Goal: Task Accomplishment & Management: Use online tool/utility

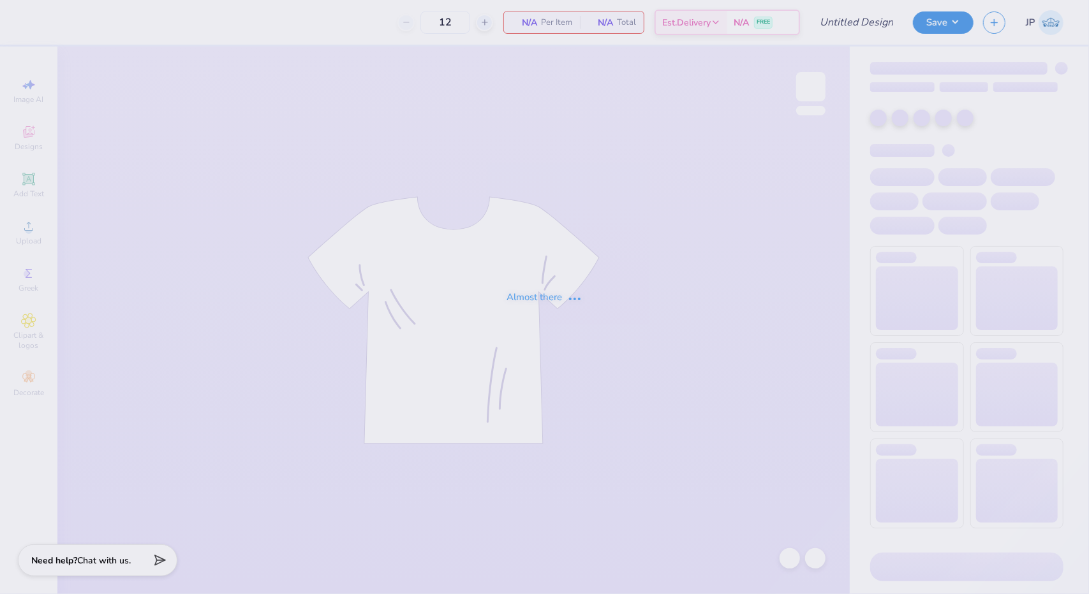
type input "CASA 2025 Pastel Disco"
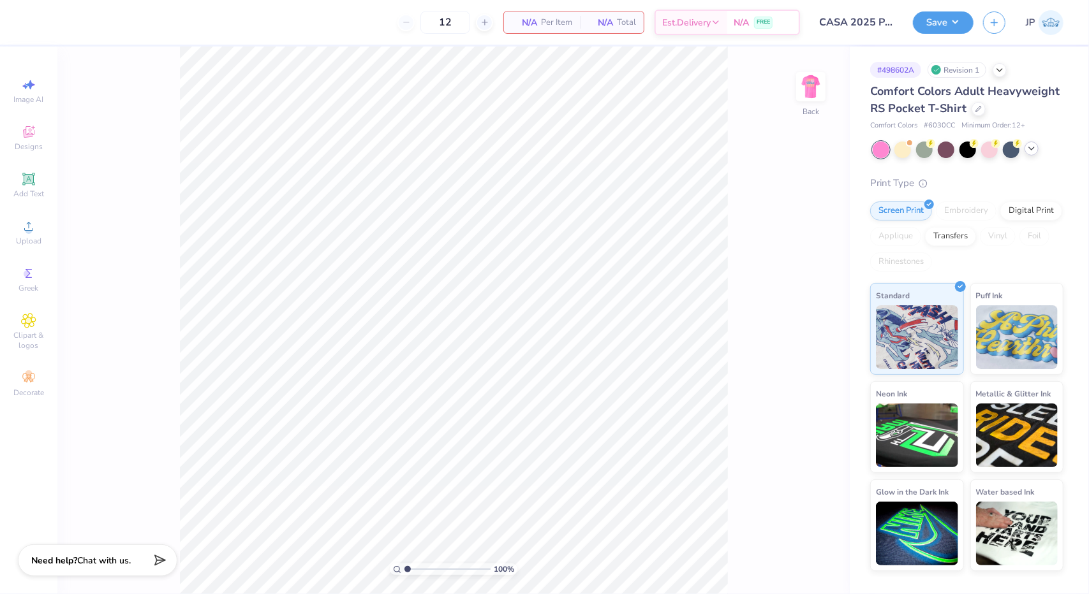
click at [1028, 152] on icon at bounding box center [1031, 148] width 10 height 10
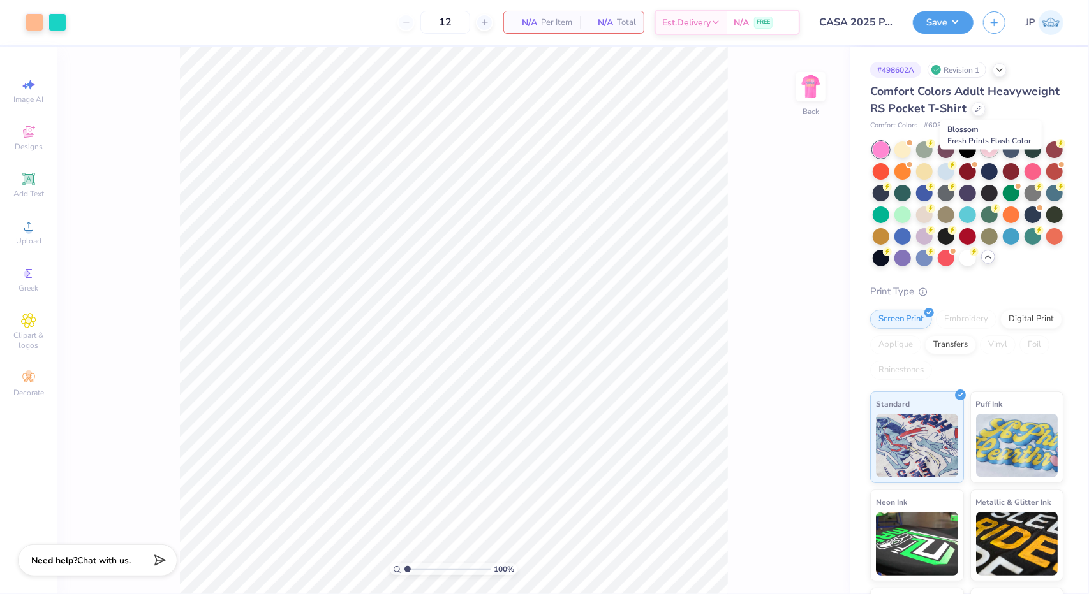
click at [988, 157] on div at bounding box center [989, 148] width 17 height 17
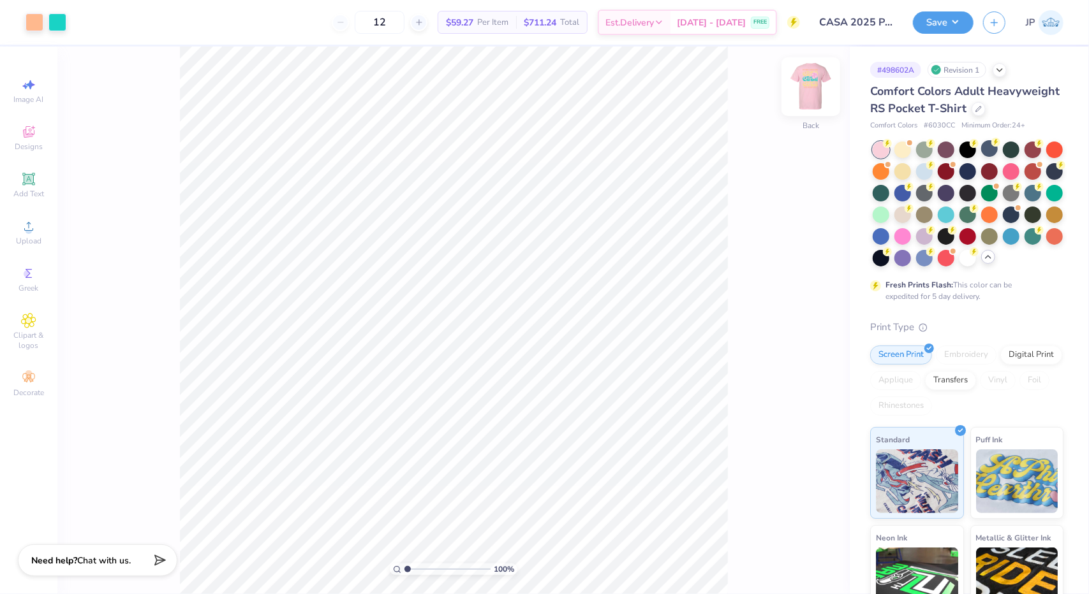
click at [806, 87] on img at bounding box center [810, 86] width 51 height 51
click at [806, 87] on img at bounding box center [811, 87] width 26 height 26
click at [1019, 179] on div at bounding box center [1010, 170] width 17 height 17
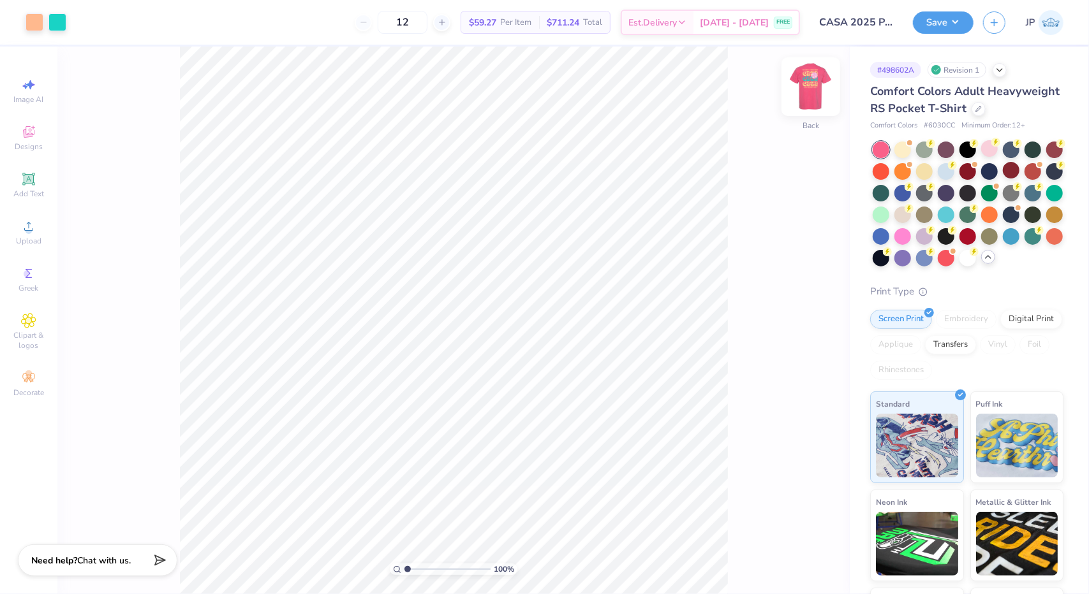
click at [818, 87] on img at bounding box center [810, 86] width 51 height 51
click at [818, 87] on img at bounding box center [811, 87] width 26 height 26
click at [814, 94] on img at bounding box center [811, 87] width 26 height 26
click at [805, 90] on img at bounding box center [810, 86] width 51 height 51
click at [805, 90] on img at bounding box center [811, 87] width 26 height 26
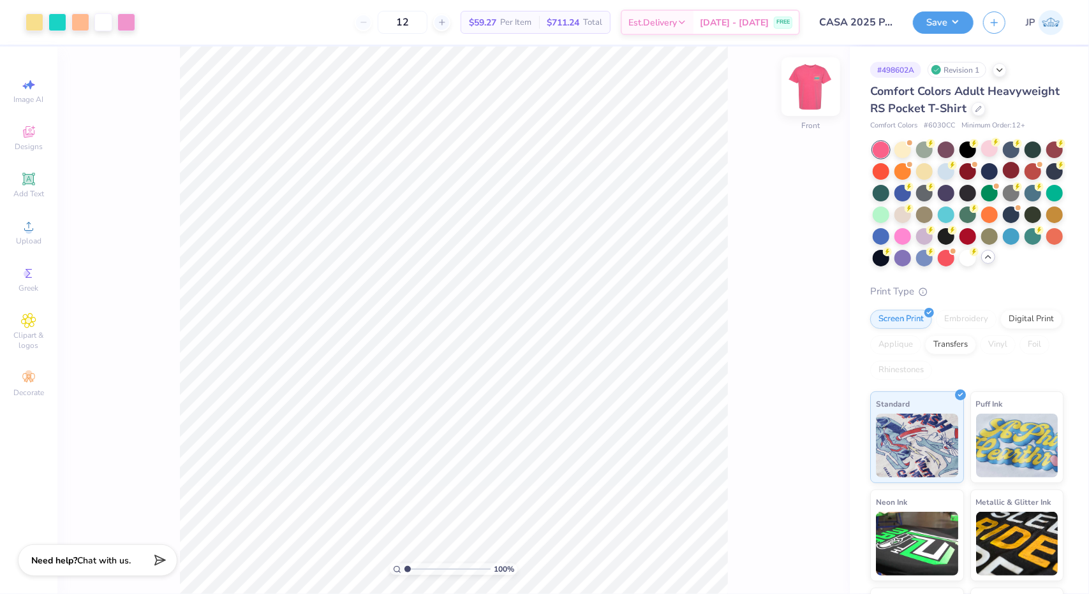
click at [812, 78] on img at bounding box center [810, 86] width 51 height 51
click at [816, 92] on img at bounding box center [810, 86] width 51 height 51
click at [818, 98] on img at bounding box center [810, 86] width 51 height 51
click at [803, 86] on img at bounding box center [810, 86] width 51 height 51
click at [802, 104] on img at bounding box center [810, 86] width 51 height 51
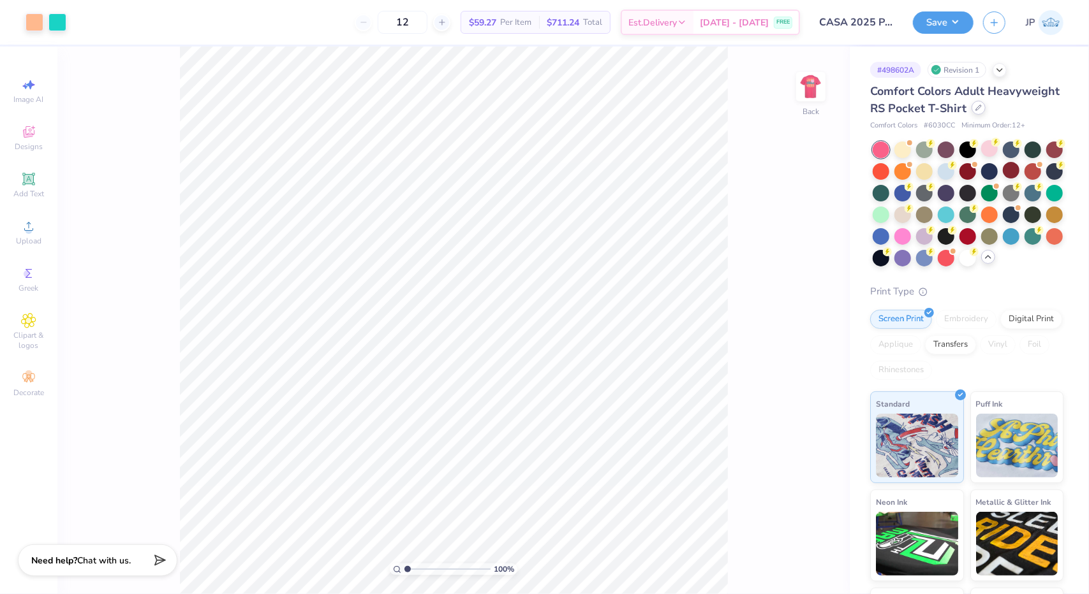
click at [971, 115] on div at bounding box center [978, 108] width 14 height 14
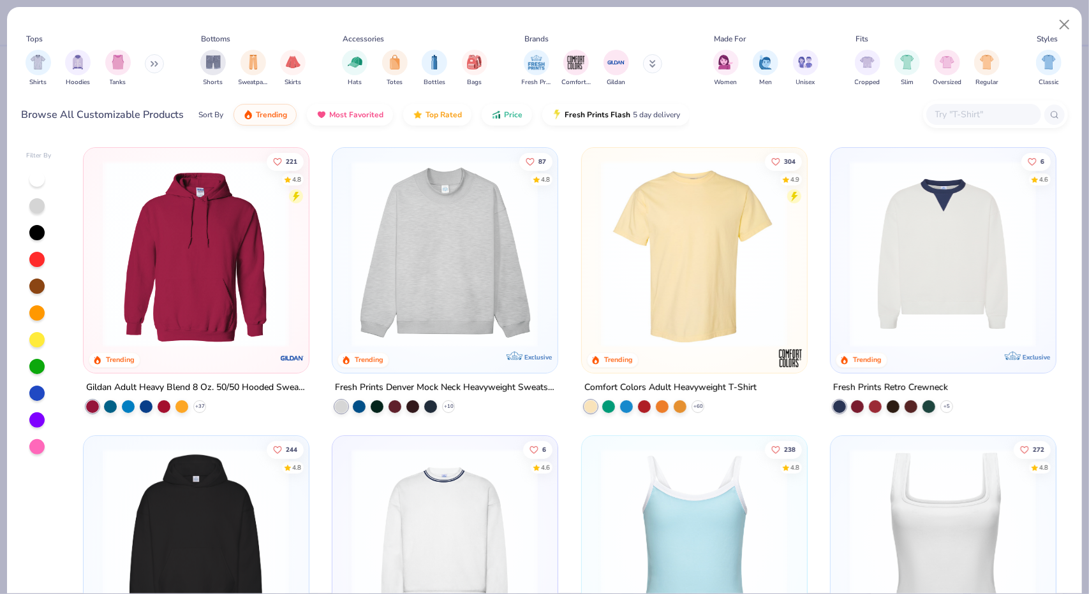
click at [982, 112] on input "text" at bounding box center [983, 114] width 98 height 15
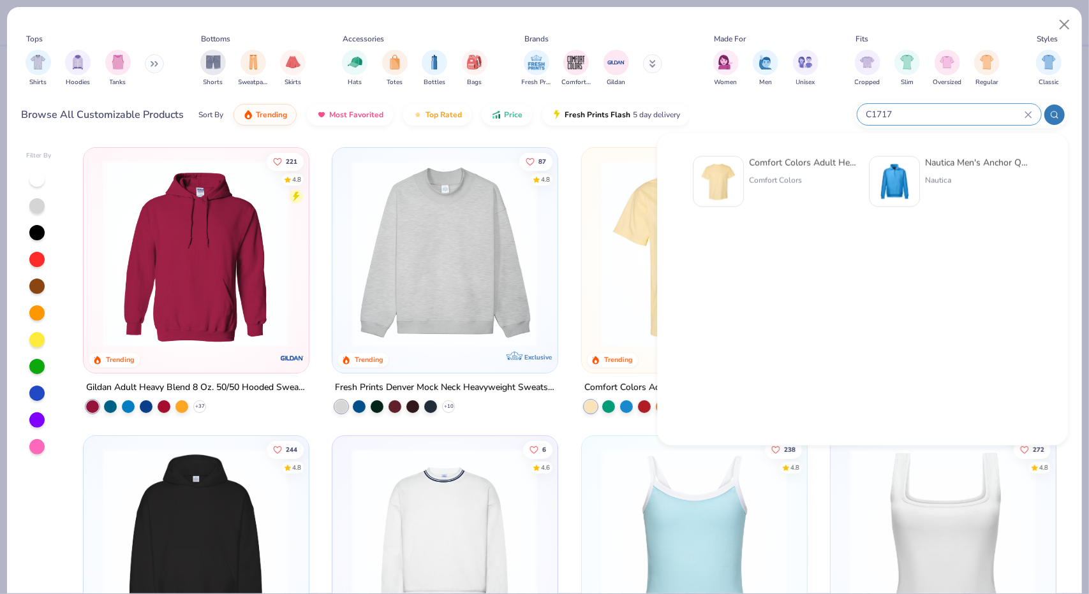
type input "C1717"
click at [791, 165] on div "Comfort Colors Adult Heavyweight T-Shirt" at bounding box center [802, 162] width 107 height 13
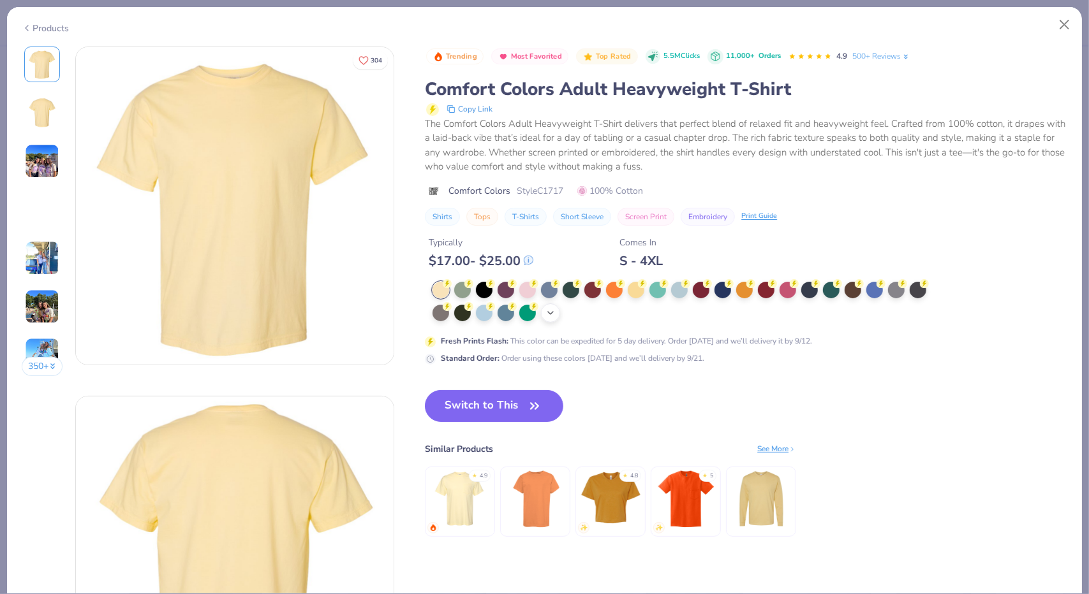
click at [550, 308] on icon at bounding box center [550, 313] width 10 height 10
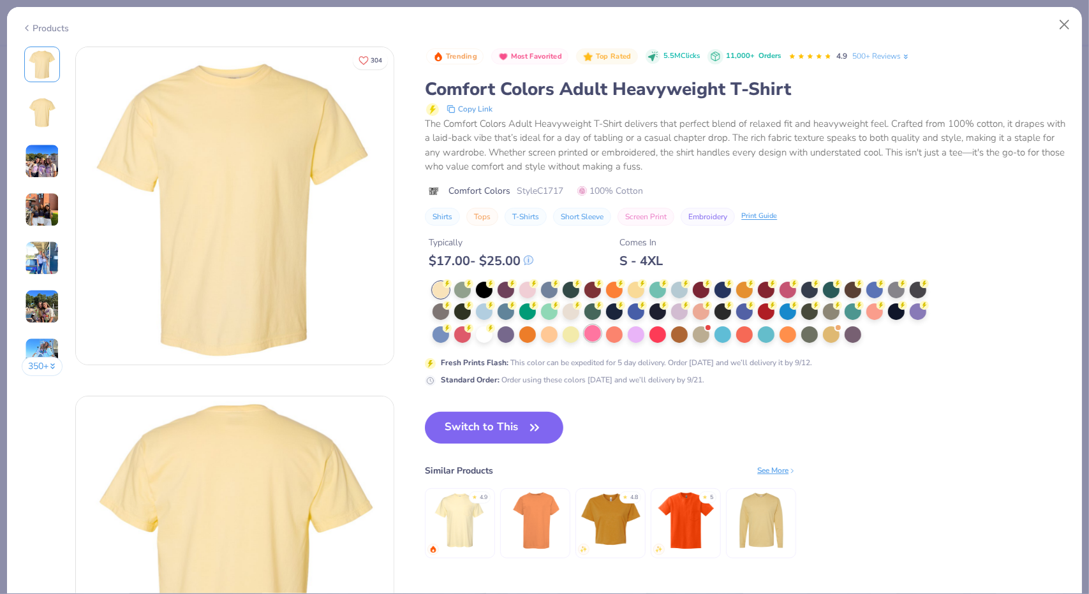
click at [593, 333] on div at bounding box center [592, 333] width 17 height 17
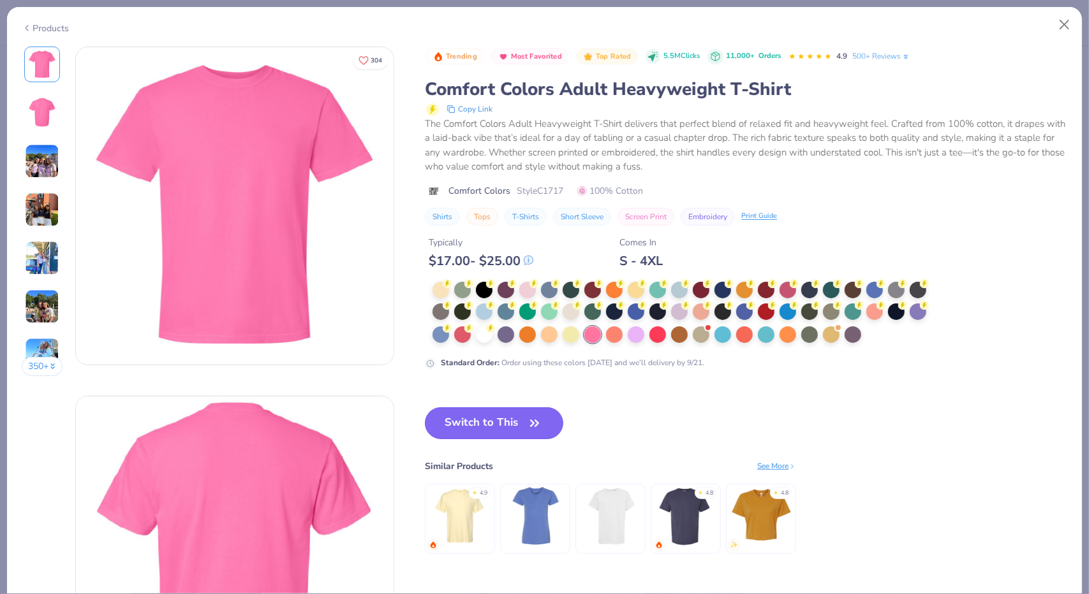
click at [488, 418] on button "Switch to This" at bounding box center [494, 423] width 138 height 32
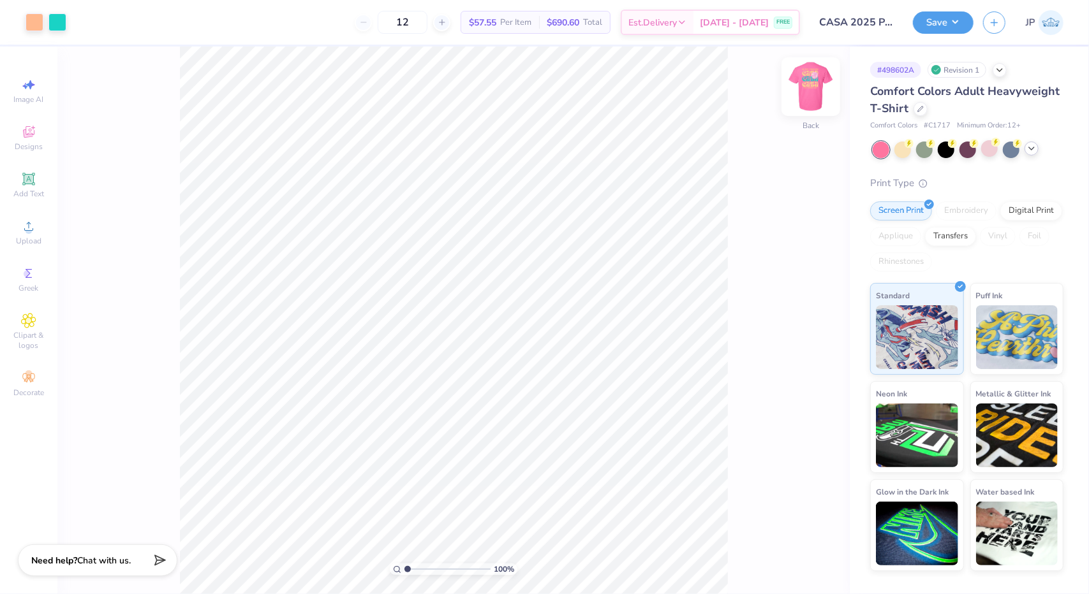
click at [809, 92] on img at bounding box center [810, 86] width 51 height 51
click at [962, 17] on button "Save" at bounding box center [943, 21] width 61 height 22
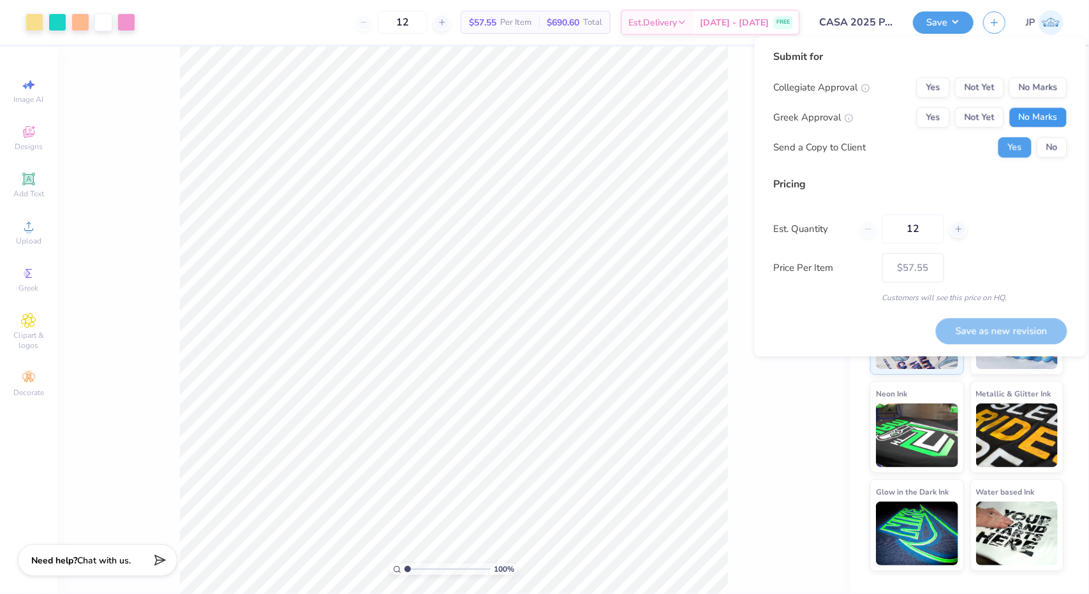
click at [1033, 111] on button "No Marks" at bounding box center [1038, 117] width 58 height 20
click at [976, 82] on button "Not Yet" at bounding box center [979, 87] width 49 height 20
click at [992, 328] on button "Save as new revision" at bounding box center [1000, 331] width 131 height 26
type input "$57.55"
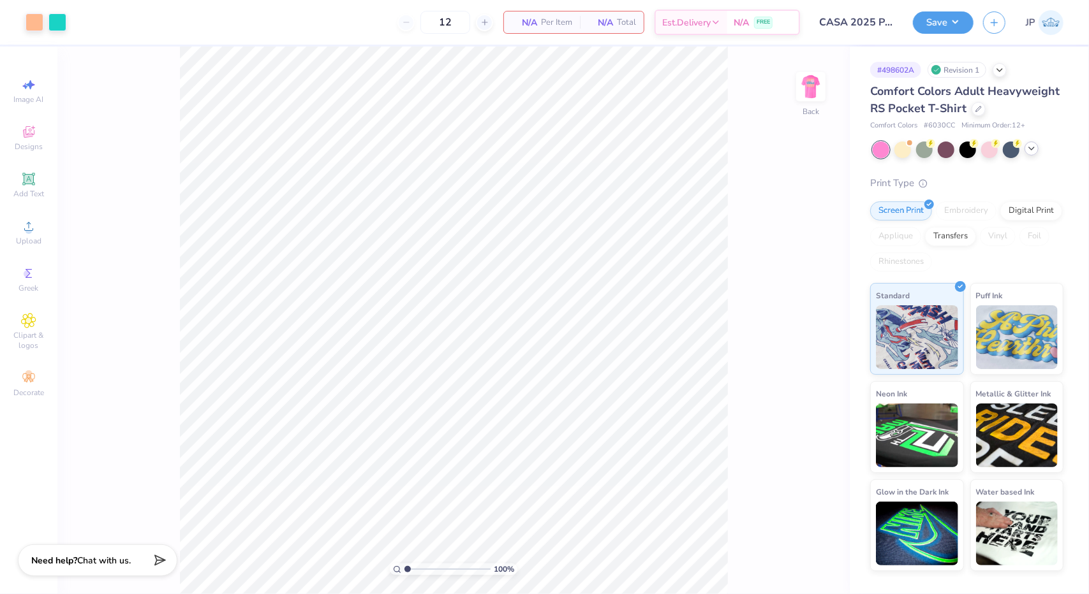
click at [1032, 147] on icon at bounding box center [1031, 148] width 10 height 10
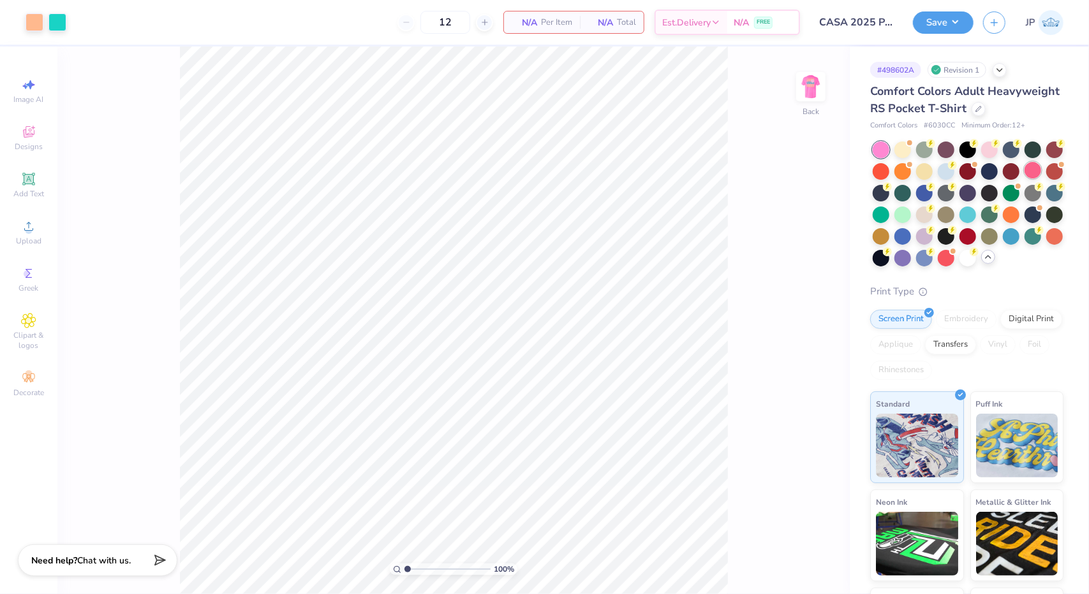
click at [1024, 179] on div at bounding box center [1032, 170] width 17 height 17
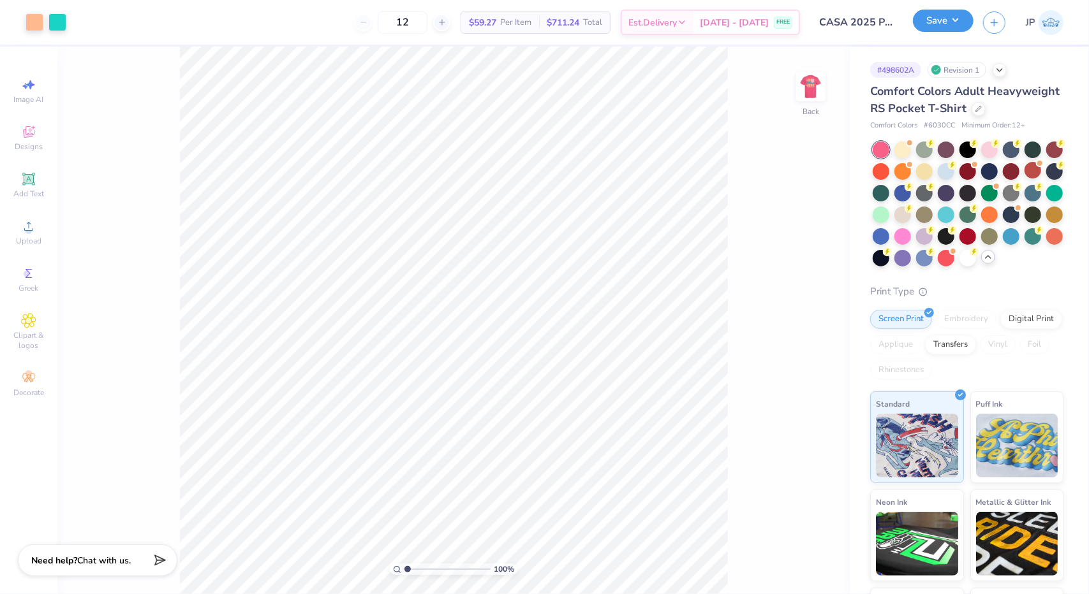
click at [959, 24] on button "Save" at bounding box center [943, 21] width 61 height 22
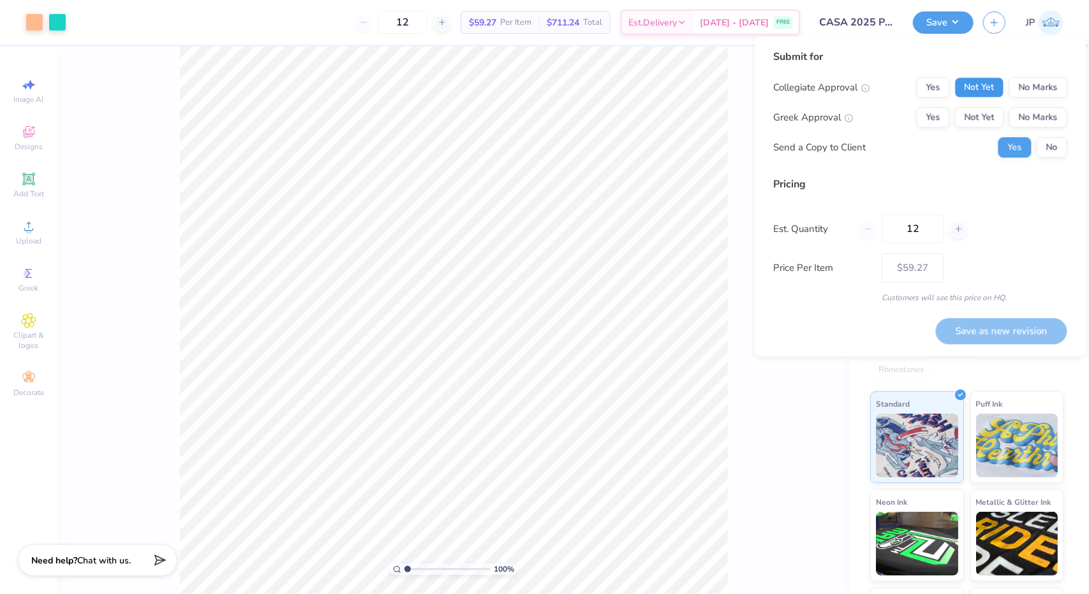
click at [984, 84] on button "Not Yet" at bounding box center [979, 87] width 49 height 20
click at [1027, 112] on button "No Marks" at bounding box center [1038, 117] width 58 height 20
click at [1004, 327] on button "Save as new revision" at bounding box center [1000, 331] width 131 height 26
type input "$59.27"
